Goal: Check status: Check status

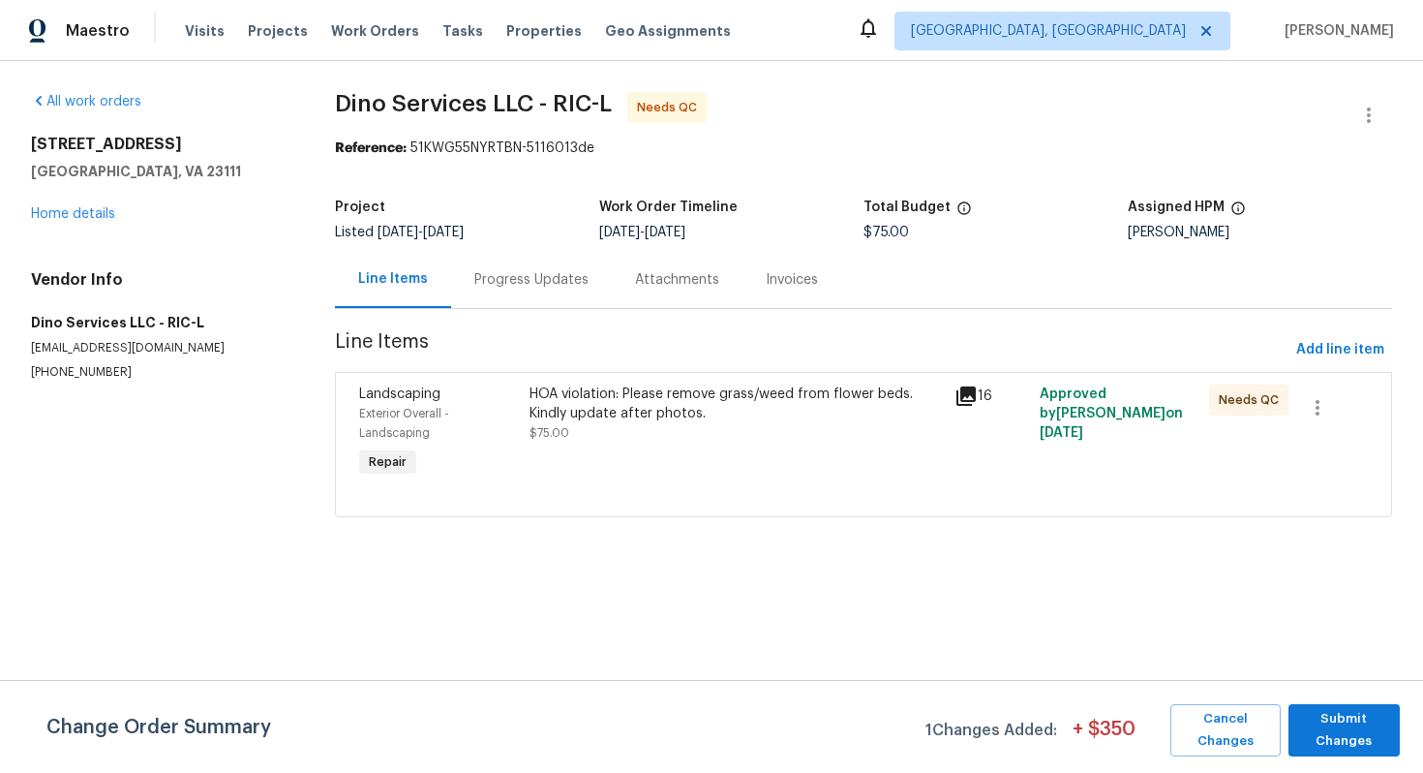
click at [480, 284] on div "Progress Updates" at bounding box center [531, 279] width 114 height 19
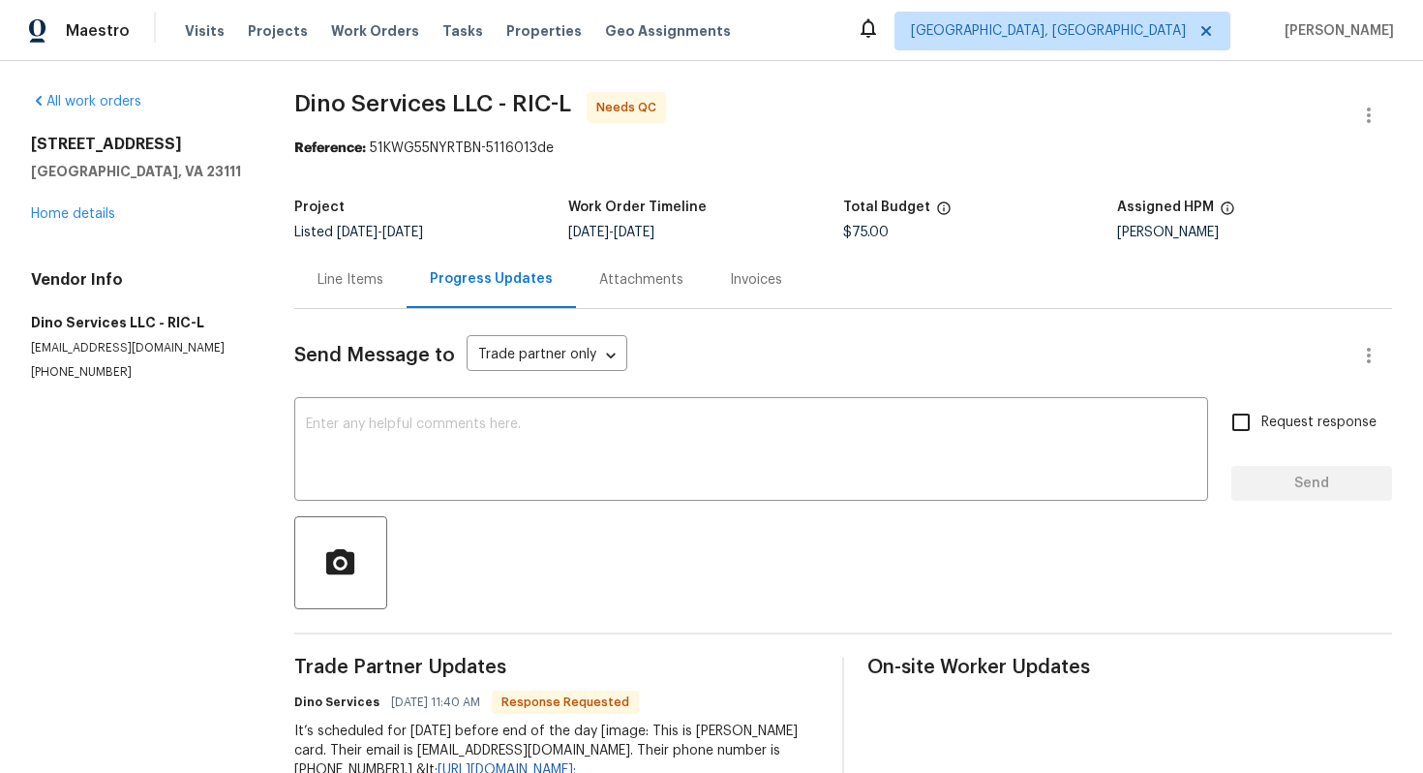
click at [329, 284] on div "Line Items" at bounding box center [351, 279] width 66 height 19
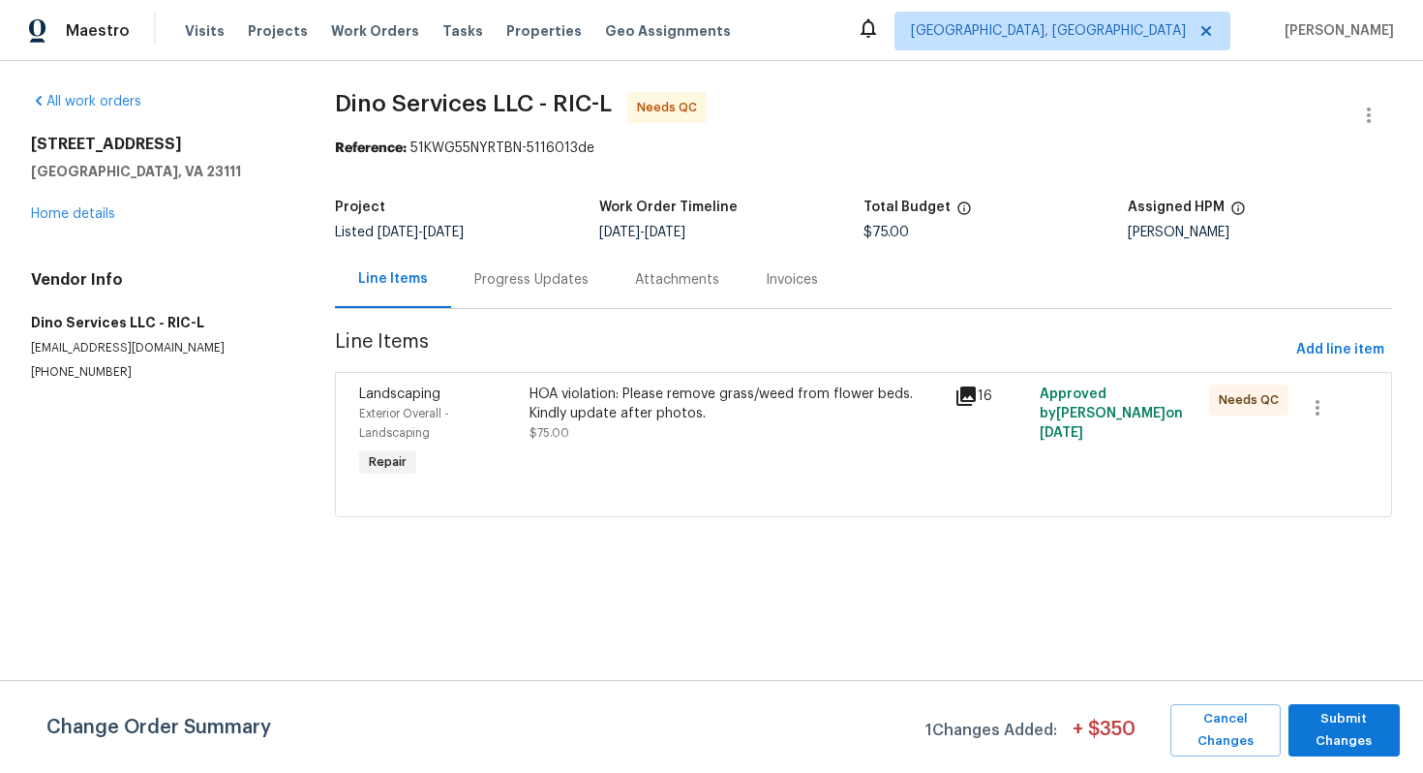
click at [619, 409] on div "HOA violation: Please remove grass/weed from flower beds. Kindly update after p…" at bounding box center [736, 403] width 413 height 39
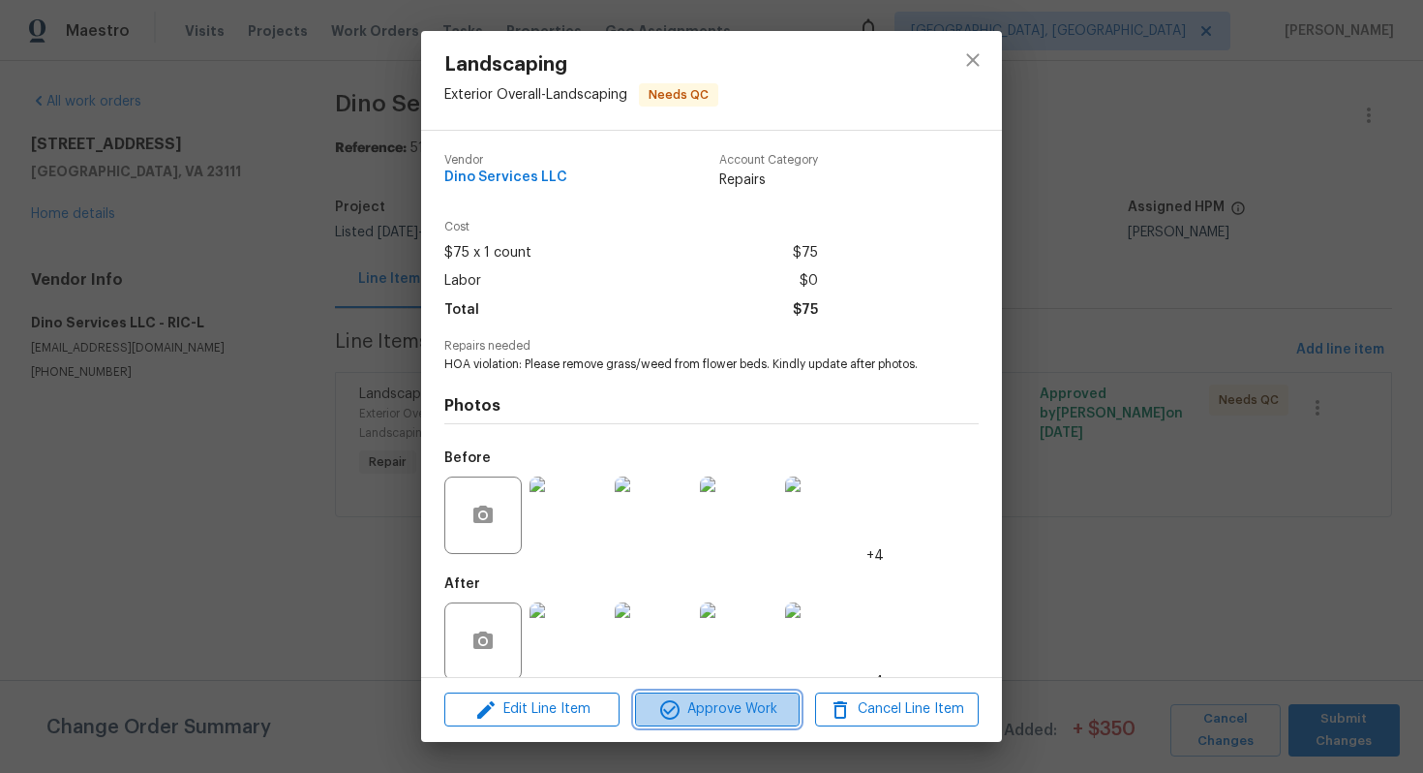
click at [666, 706] on icon "button" at bounding box center [669, 709] width 23 height 23
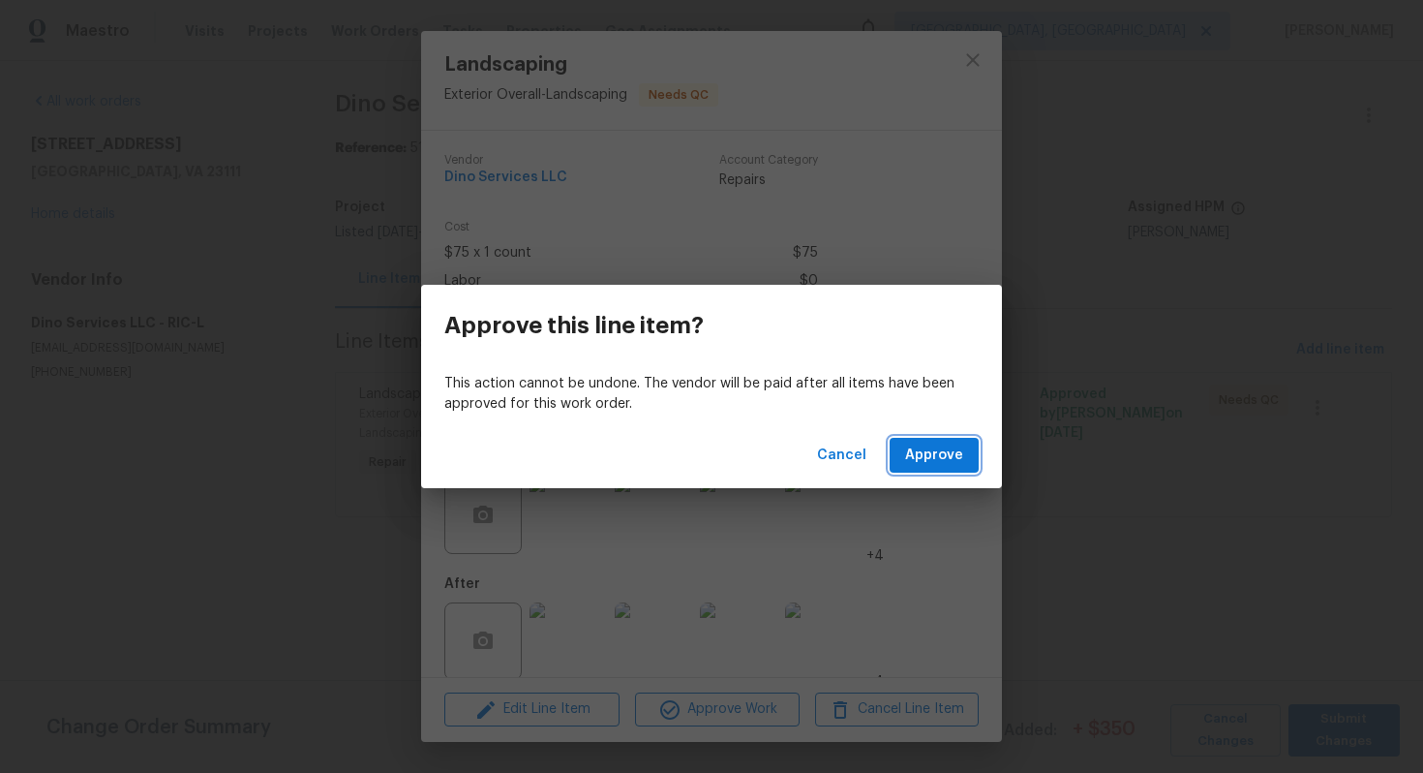
click at [937, 458] on span "Approve" at bounding box center [934, 455] width 58 height 24
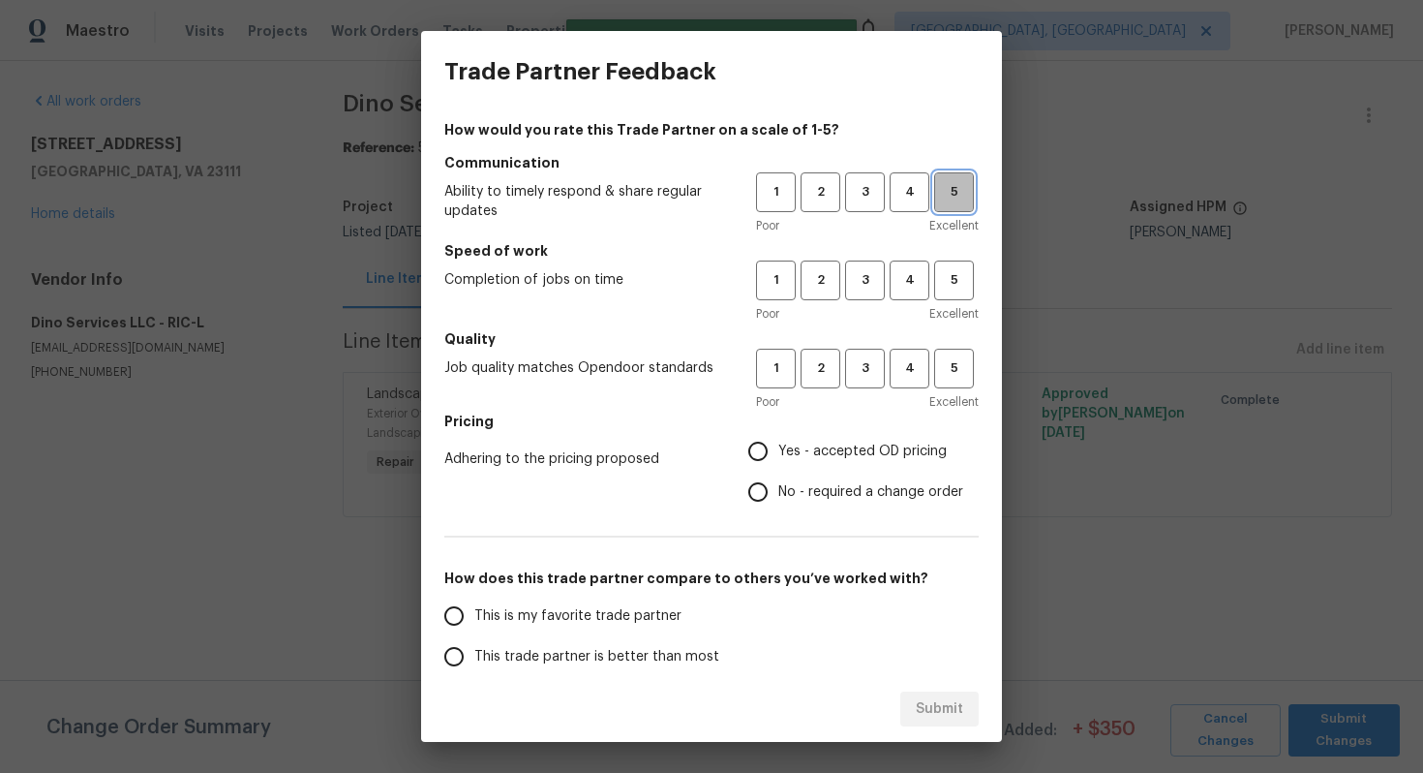
click at [957, 194] on span "5" at bounding box center [954, 192] width 36 height 22
click at [948, 288] on span "5" at bounding box center [954, 280] width 36 height 22
click at [948, 370] on span "5" at bounding box center [954, 368] width 36 height 22
click at [862, 443] on span "Yes - accepted OD pricing" at bounding box center [862, 452] width 168 height 20
click at [778, 443] on input "Yes - accepted OD pricing" at bounding box center [758, 451] width 41 height 41
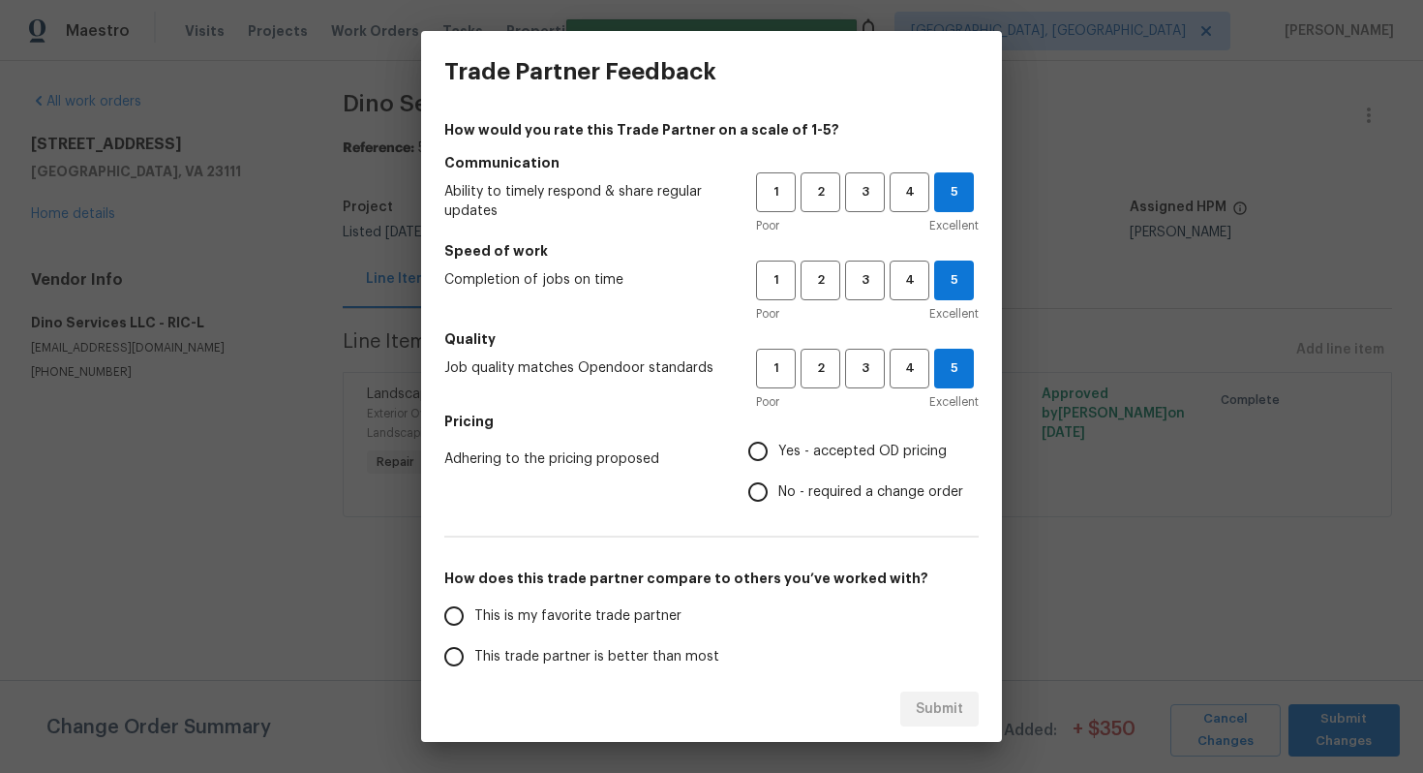
radio input "true"
click at [633, 628] on label "This is my favorite trade partner" at bounding box center [587, 615] width 306 height 41
click at [474, 628] on input "This is my favorite trade partner" at bounding box center [454, 615] width 41 height 41
click at [964, 710] on button "Submit" at bounding box center [939, 709] width 78 height 36
radio input "true"
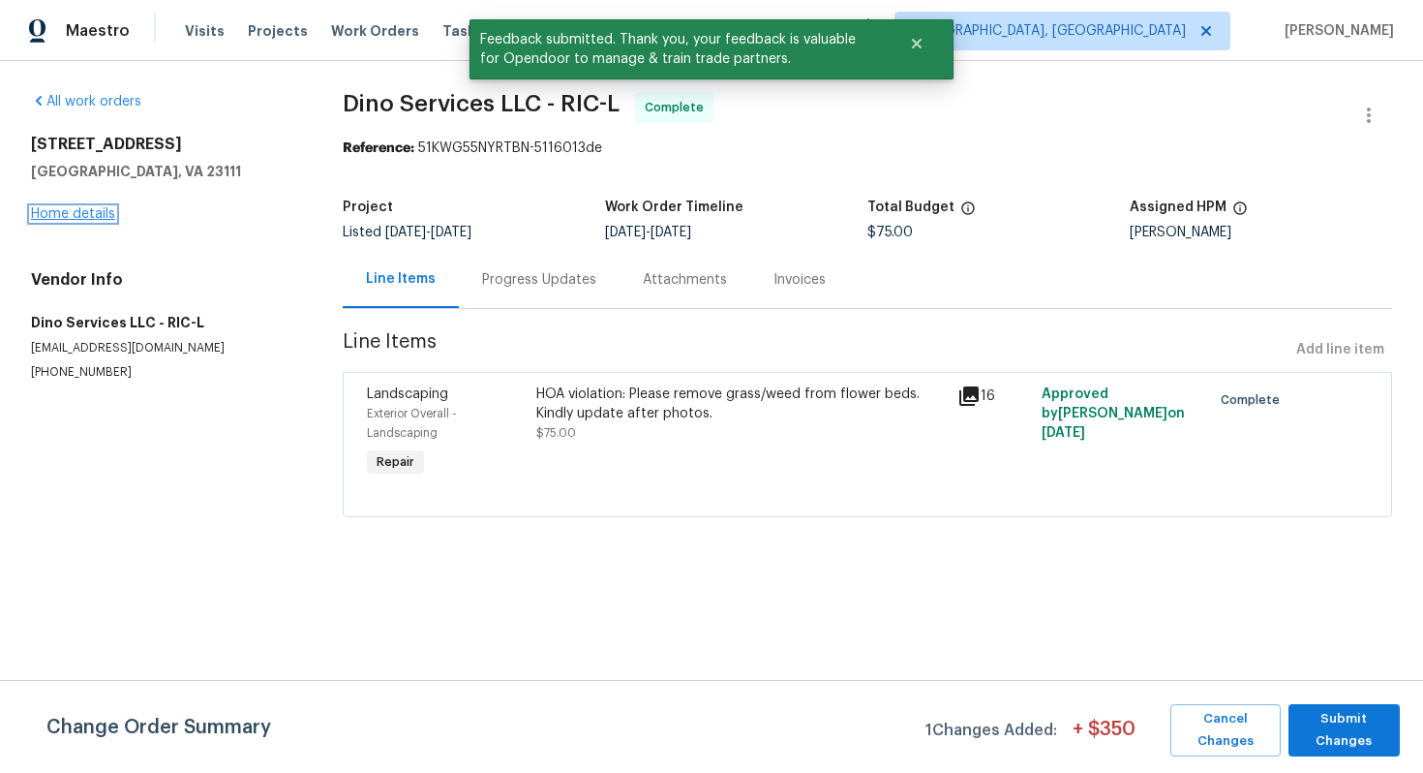
click at [95, 213] on link "Home details" at bounding box center [73, 214] width 84 height 14
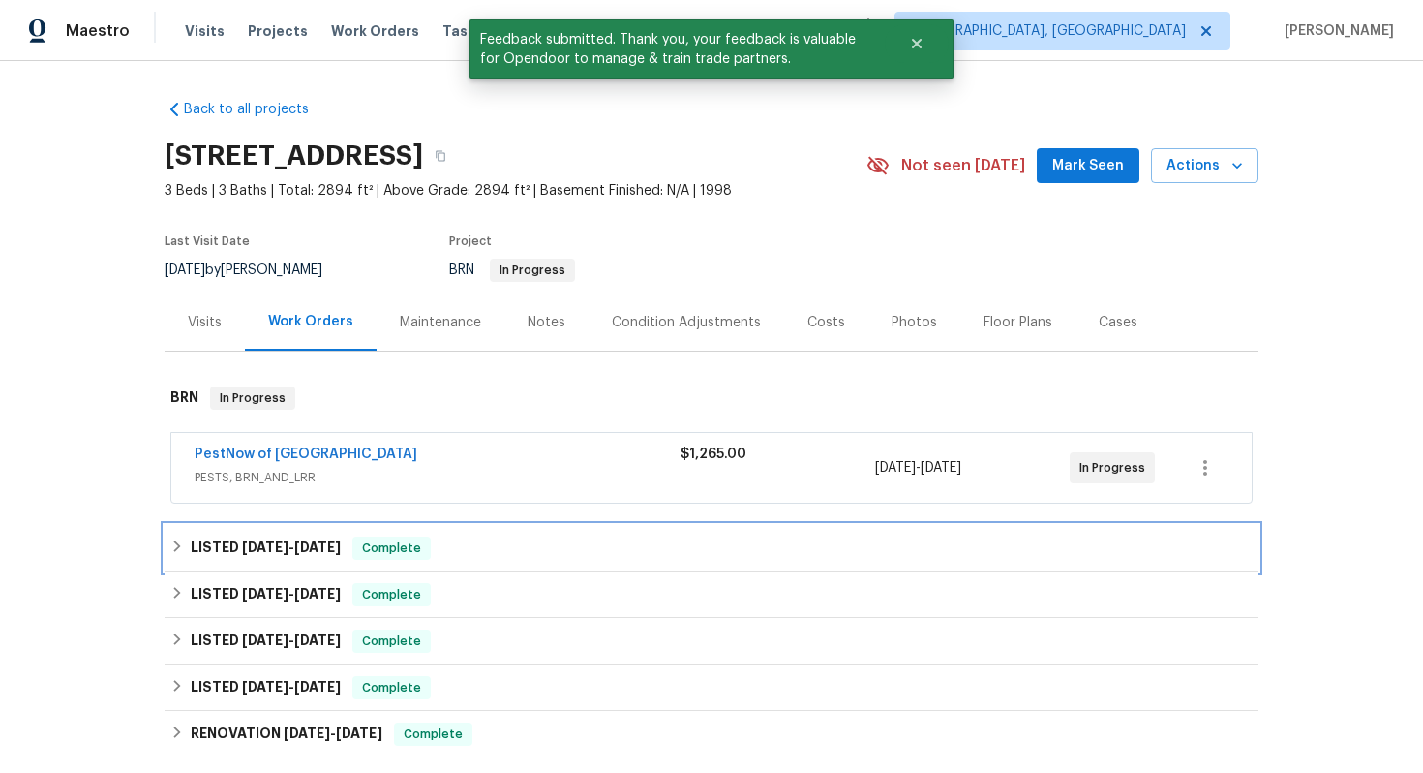
click at [493, 553] on div "LISTED [DATE] - [DATE] Complete" at bounding box center [711, 547] width 1083 height 23
